Goal: Information Seeking & Learning: Learn about a topic

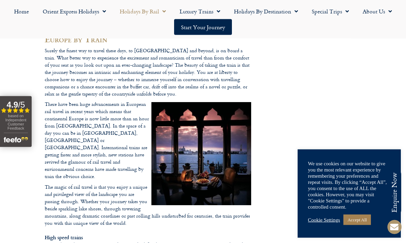
click at [364, 225] on link "Accept All" at bounding box center [357, 220] width 28 height 11
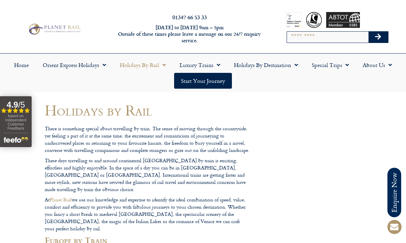
click at [333, 66] on link "Special Trips" at bounding box center [330, 65] width 51 height 16
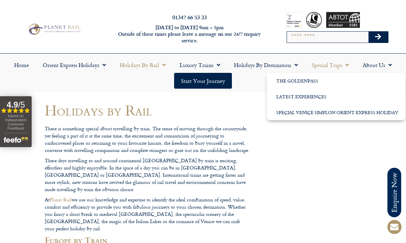
click at [158, 62] on link "Holidays by Rail" at bounding box center [143, 65] width 60 height 16
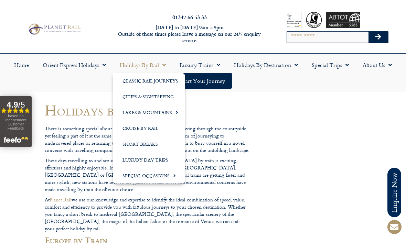
click at [149, 127] on link "Cruise by Rail" at bounding box center [149, 128] width 72 height 16
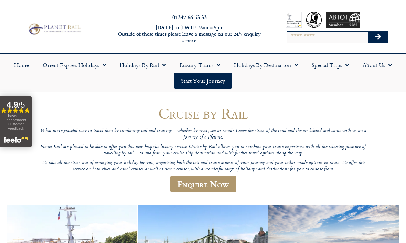
click at [155, 69] on link "Holidays by Rail" at bounding box center [143, 65] width 60 height 16
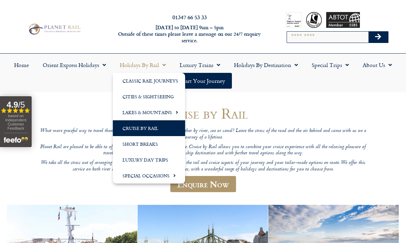
click at [165, 174] on link "Special Occasions" at bounding box center [149, 176] width 72 height 16
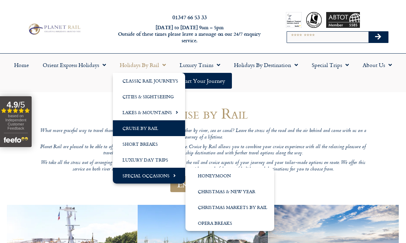
click at [163, 113] on link "Lakes & Mountains" at bounding box center [149, 113] width 72 height 16
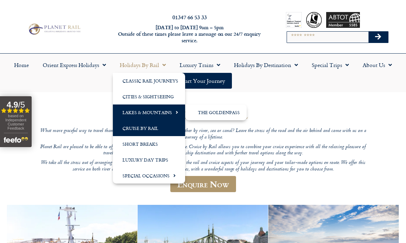
click at [225, 115] on link "The GoldenPass" at bounding box center [215, 113] width 61 height 16
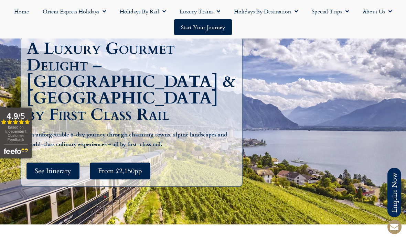
click at [71, 167] on span "See Itinerary" at bounding box center [53, 171] width 36 height 9
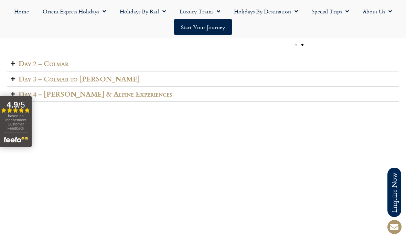
scroll to position [1075, 0]
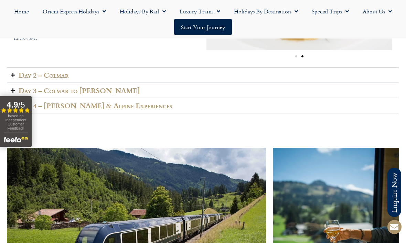
click at [157, 12] on link "Holidays by Rail" at bounding box center [143, 11] width 60 height 16
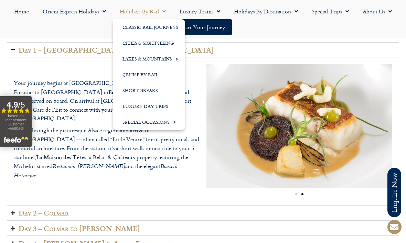
scroll to position [939, 0]
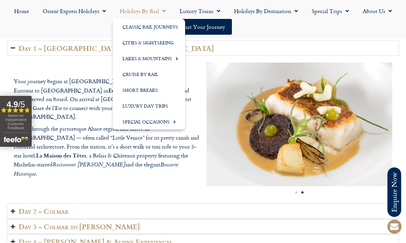
click at [163, 27] on link "Classic Rail Journeys" at bounding box center [149, 27] width 72 height 16
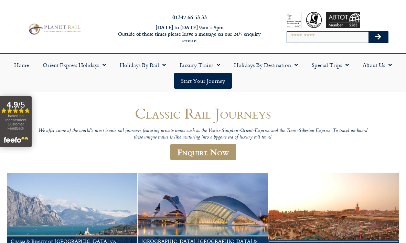
click at [151, 65] on link "Holidays by Rail" at bounding box center [143, 65] width 60 height 16
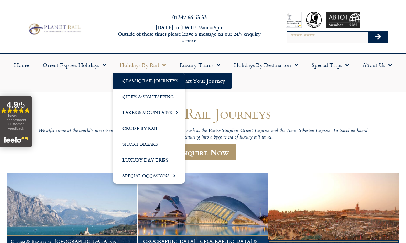
click at [163, 96] on link "Cities & Sightseeing" at bounding box center [149, 97] width 72 height 16
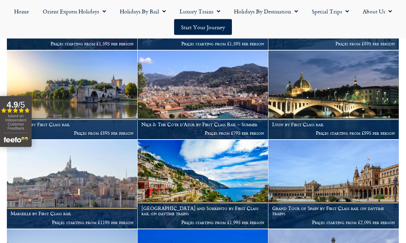
scroll to position [1953, 0]
click at [398, 145] on img at bounding box center [333, 184] width 130 height 89
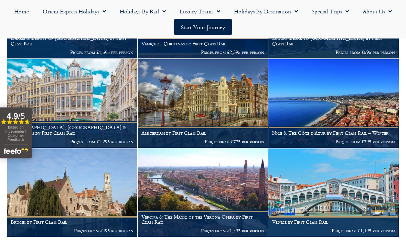
scroll to position [2212, 0]
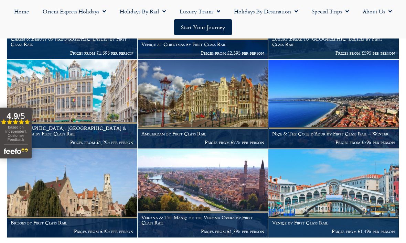
click at [216, 99] on img at bounding box center [203, 104] width 130 height 89
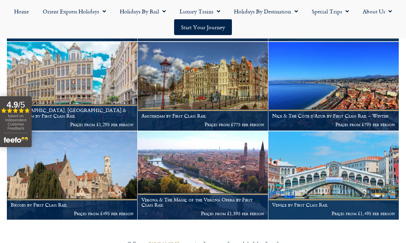
scroll to position [2229, 0]
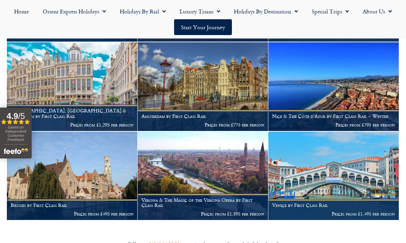
click at [96, 170] on img at bounding box center [72, 176] width 130 height 89
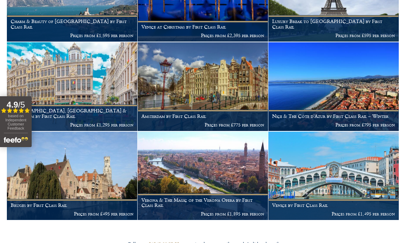
scroll to position [2252, 0]
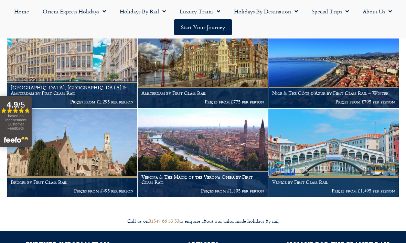
click at [108, 188] on p "Prices from £495 per person" at bounding box center [72, 191] width 123 height 6
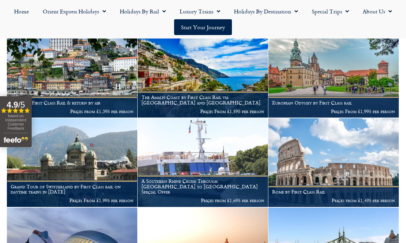
scroll to position [456, 0]
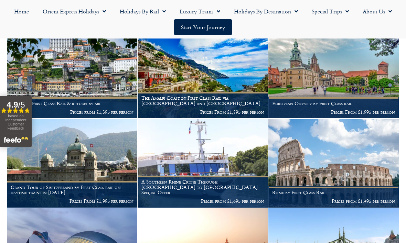
click at [394, 125] on img at bounding box center [333, 163] width 130 height 89
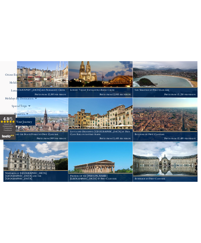
scroll to position [1679, 0]
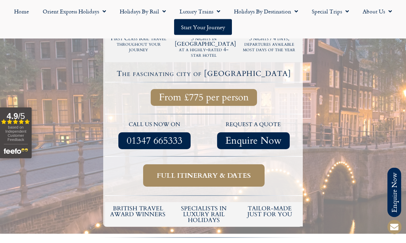
scroll to position [166, 0]
click at [217, 171] on span "Full itinerary & dates" at bounding box center [204, 175] width 94 height 9
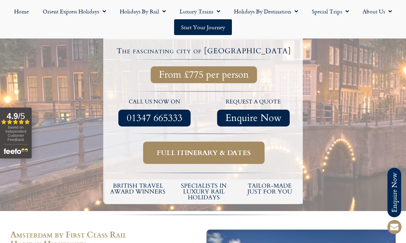
scroll to position [189, 0]
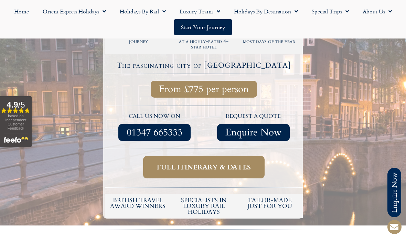
scroll to position [174, 0]
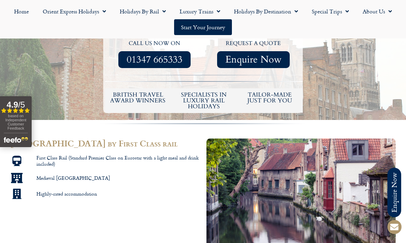
scroll to position [140, 0]
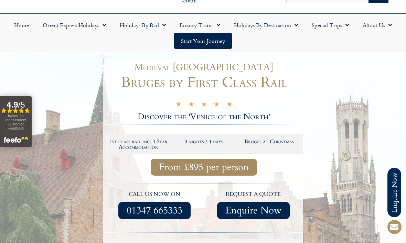
scroll to position [16, 0]
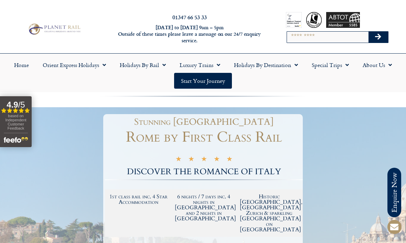
click at [298, 64] on span "Menu" at bounding box center [294, 65] width 7 height 12
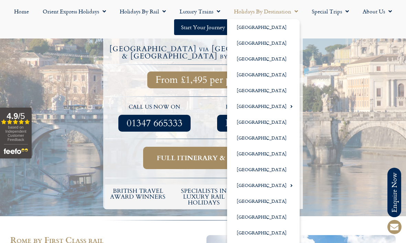
scroll to position [199, 0]
click at [250, 75] on link "[GEOGRAPHIC_DATA]" at bounding box center [263, 75] width 73 height 16
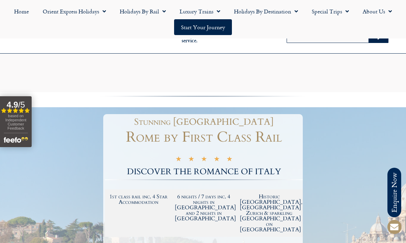
scroll to position [222, 0]
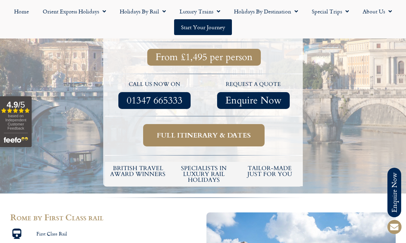
click at [215, 131] on span "Full itinerary & dates" at bounding box center [204, 135] width 94 height 9
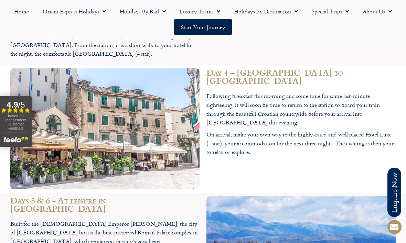
scroll to position [1169, 0]
